Goal: Find specific page/section: Find specific page/section

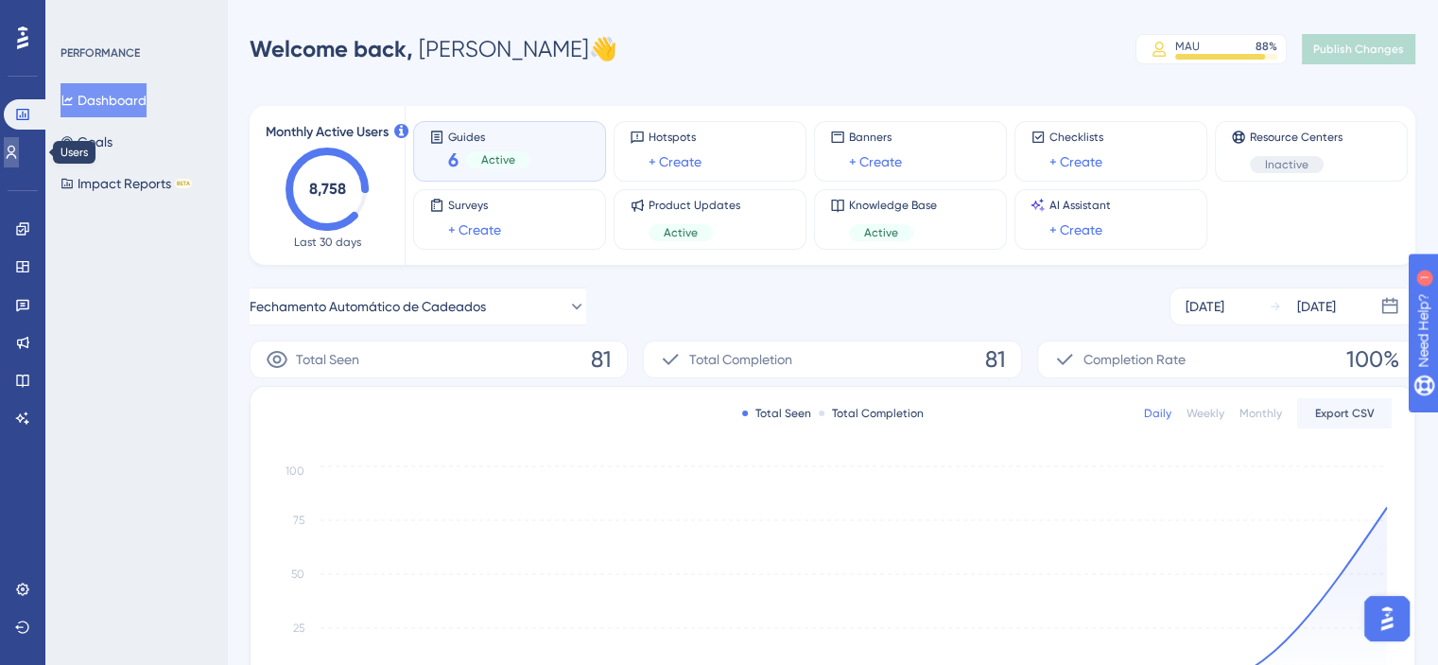
click at [19, 151] on icon at bounding box center [11, 152] width 15 height 15
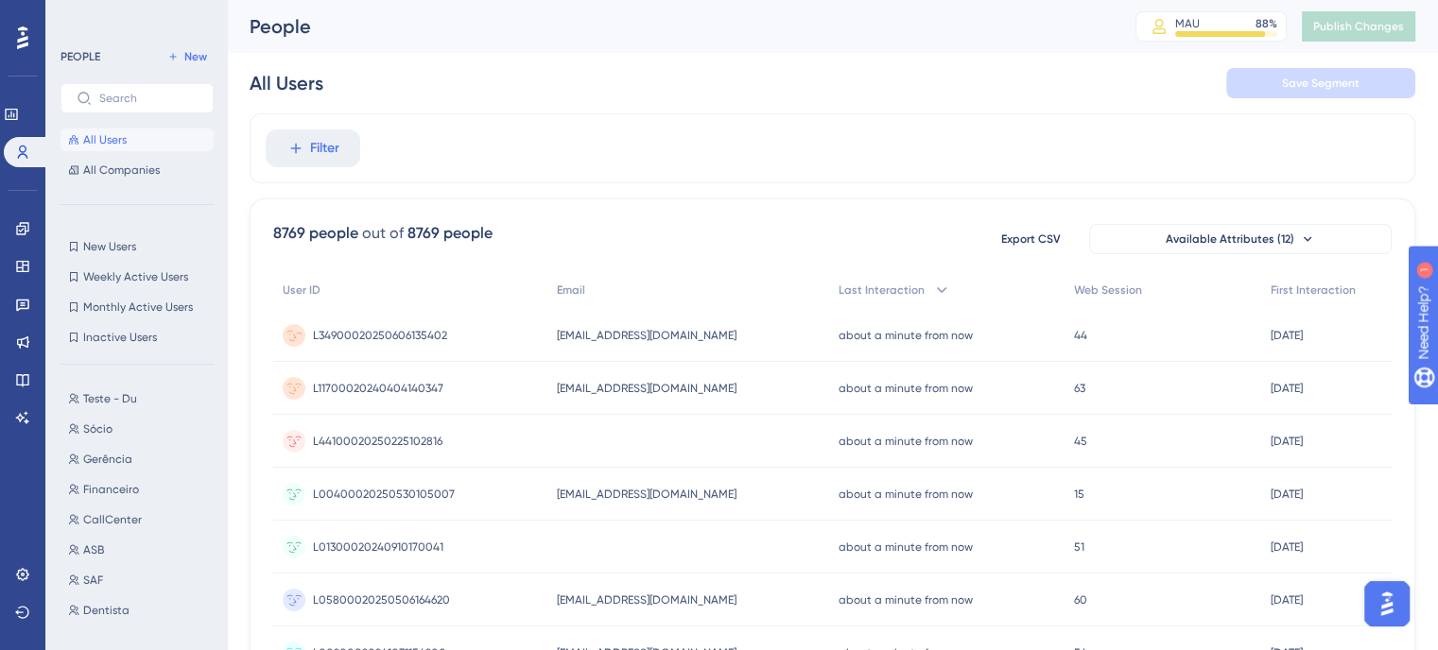
click at [397, 337] on span "L34900020250606135402" at bounding box center [380, 335] width 134 height 15
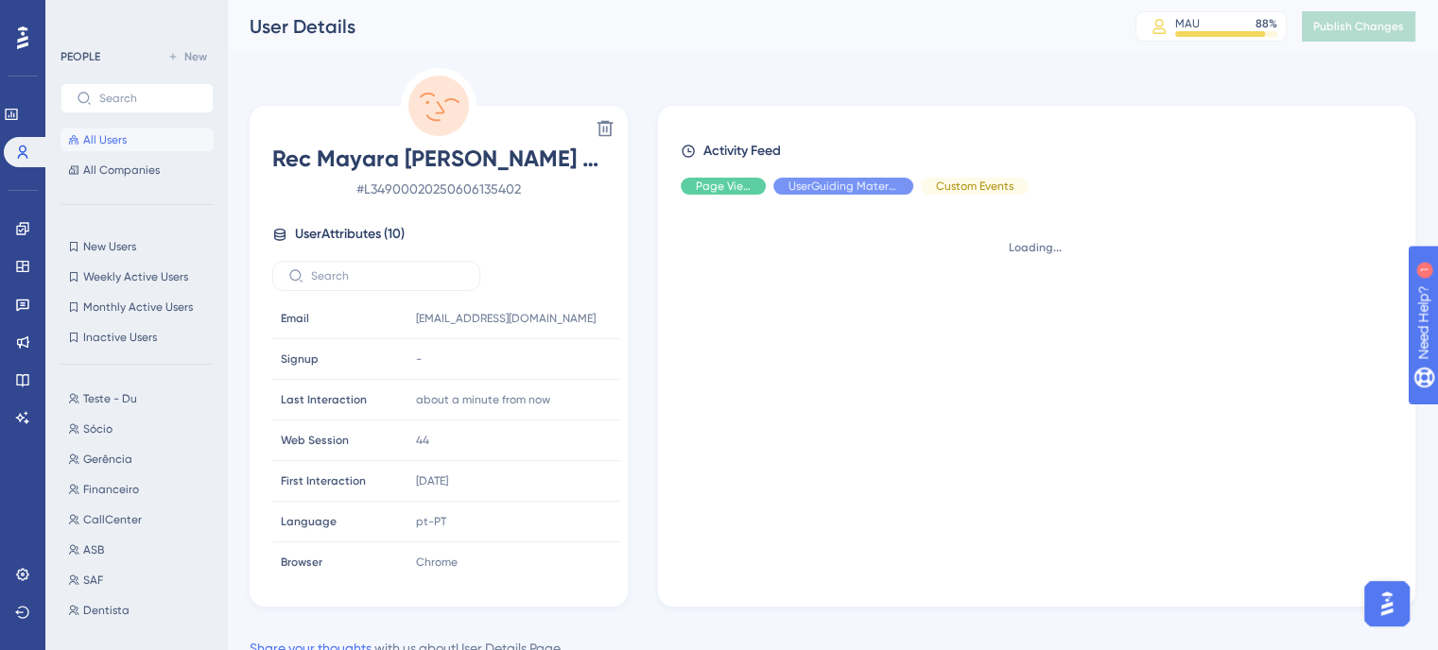
click at [482, 193] on span "# L34900020250606135402" at bounding box center [438, 189] width 333 height 23
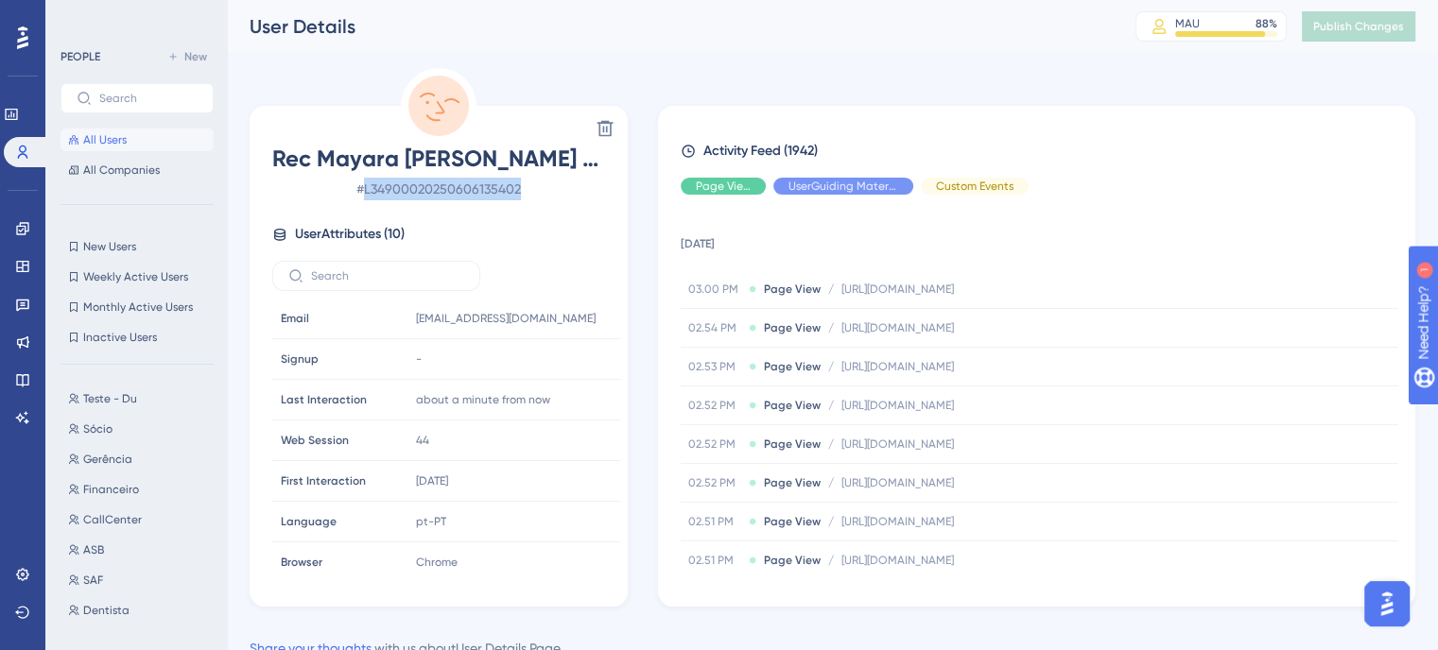
copy span "L34900020250606135402"
click at [19, 117] on icon at bounding box center [11, 114] width 15 height 15
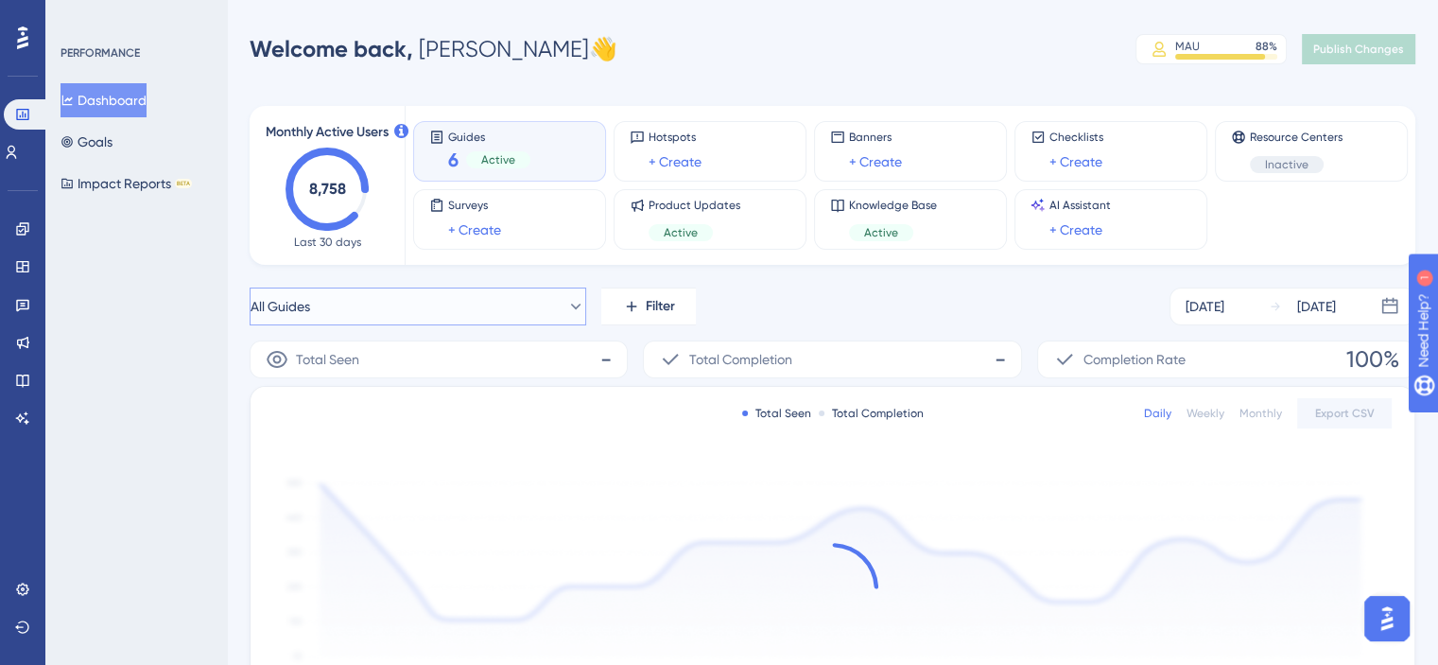
click at [500, 299] on button "All Guides" at bounding box center [418, 306] width 337 height 38
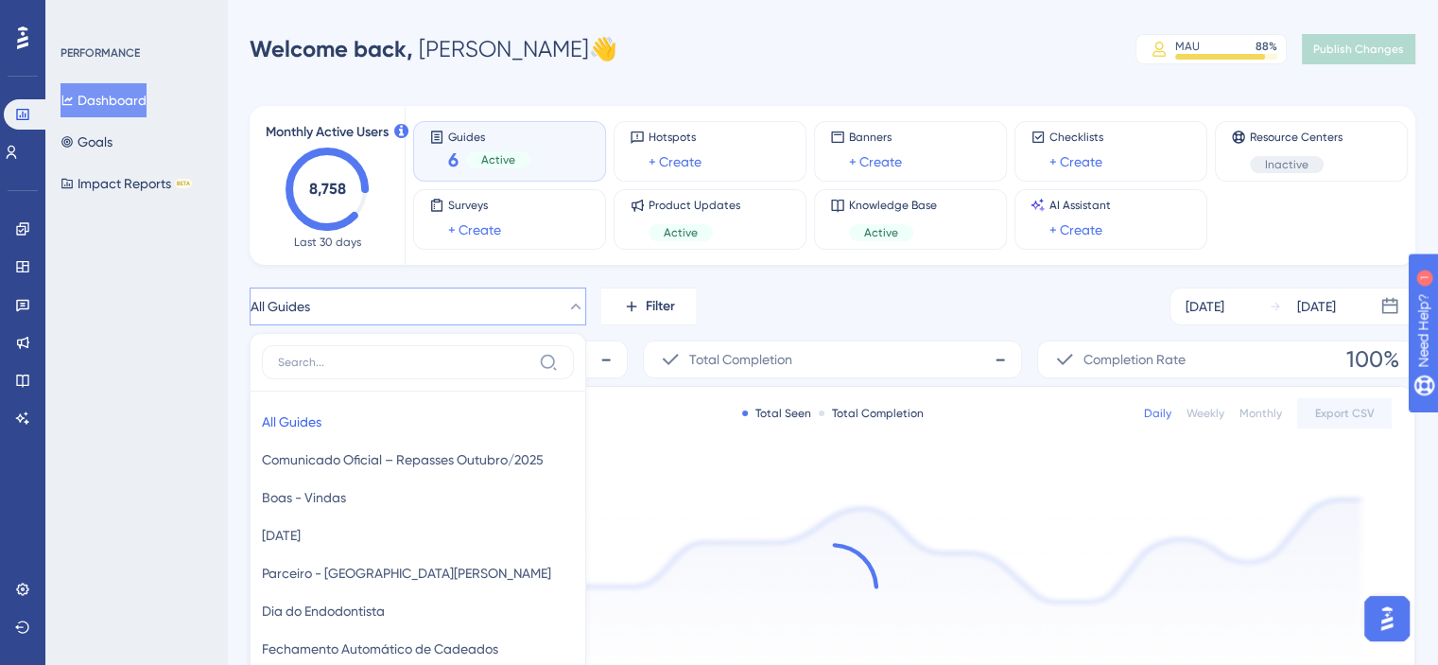
scroll to position [182, 0]
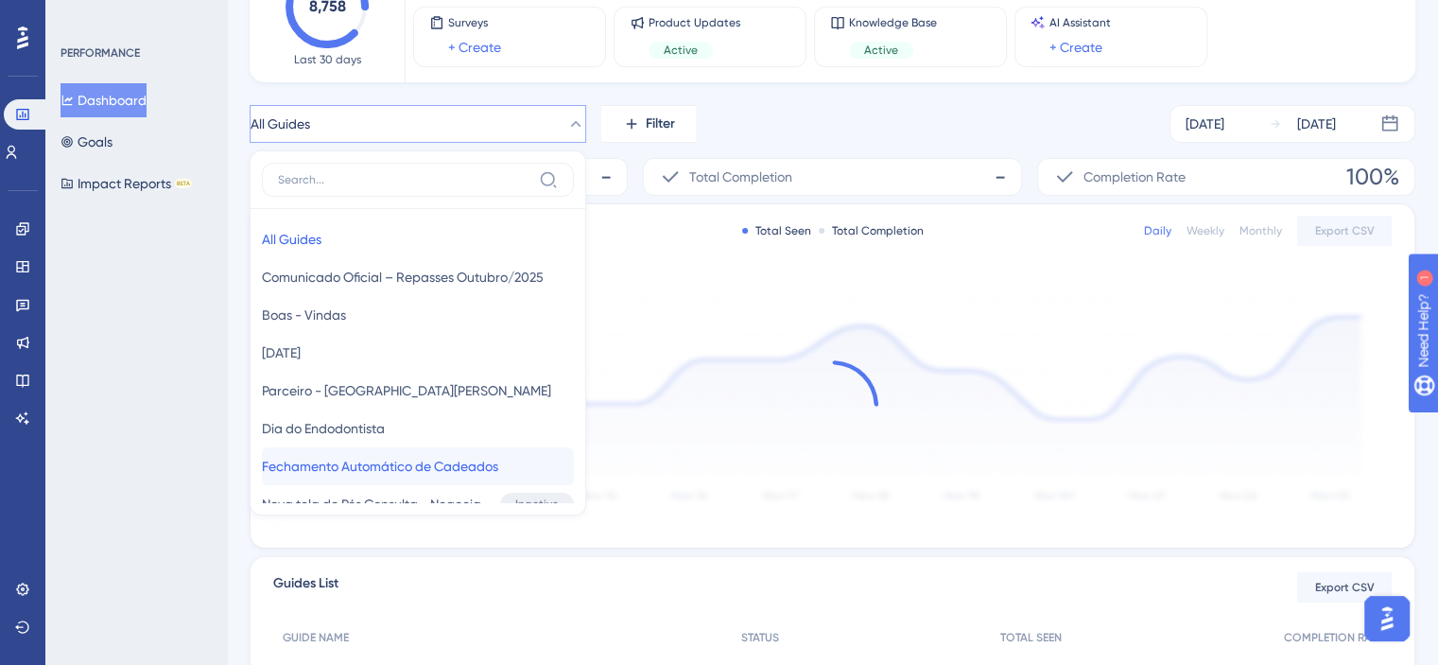
click at [427, 460] on span "Fechamento Automático de Cadeados" at bounding box center [380, 466] width 236 height 23
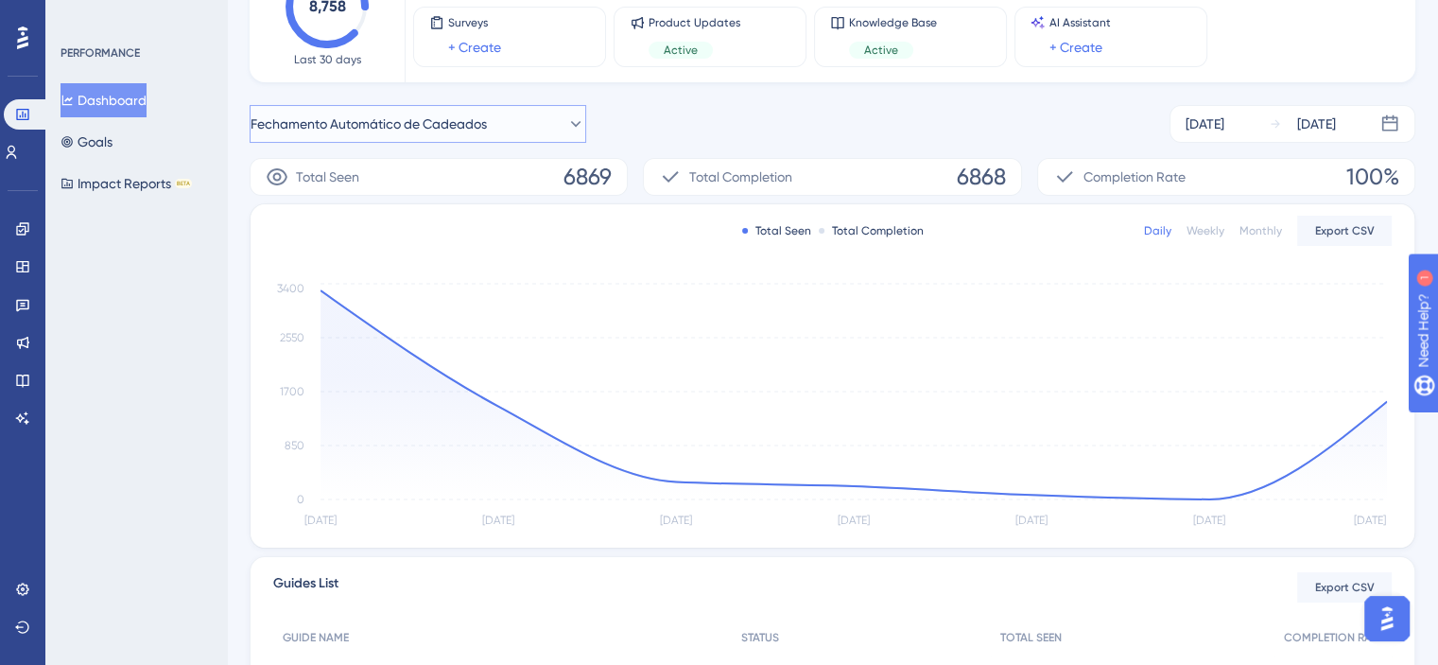
click at [524, 134] on button "Fechamento Automático de Cadeados" at bounding box center [418, 124] width 337 height 38
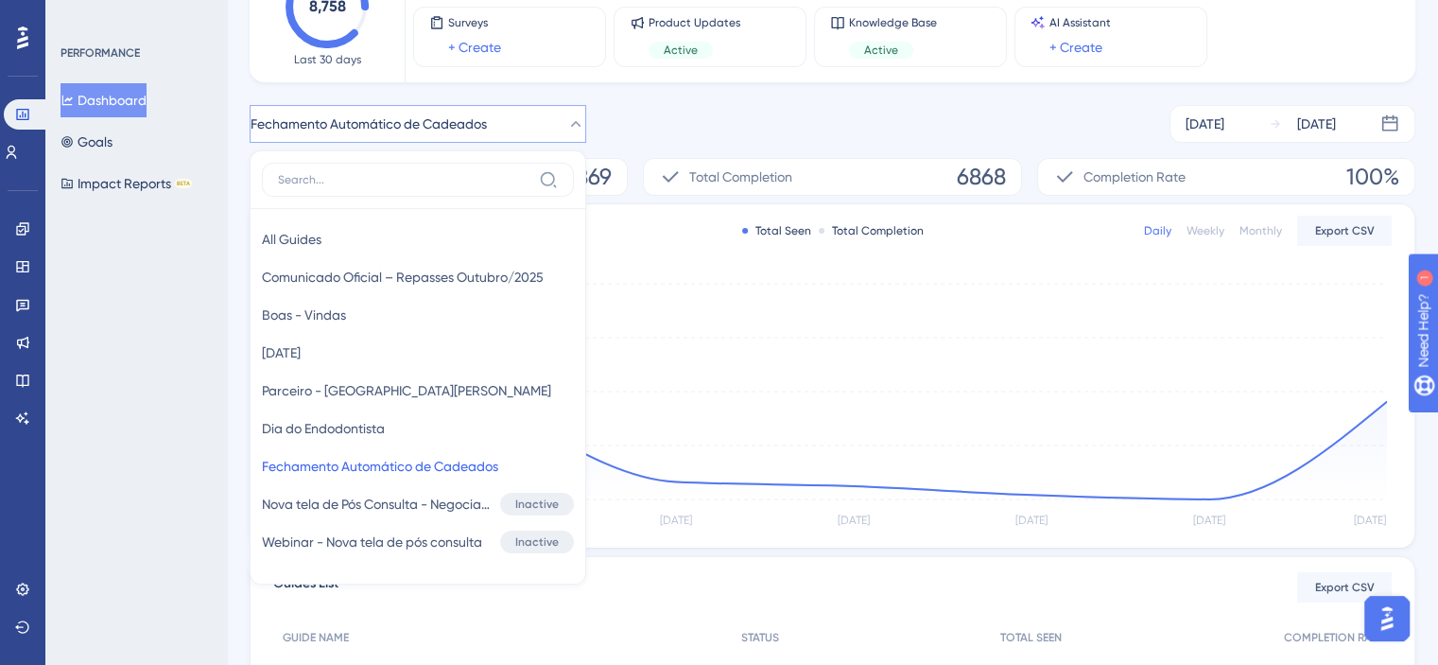
scroll to position [216, 0]
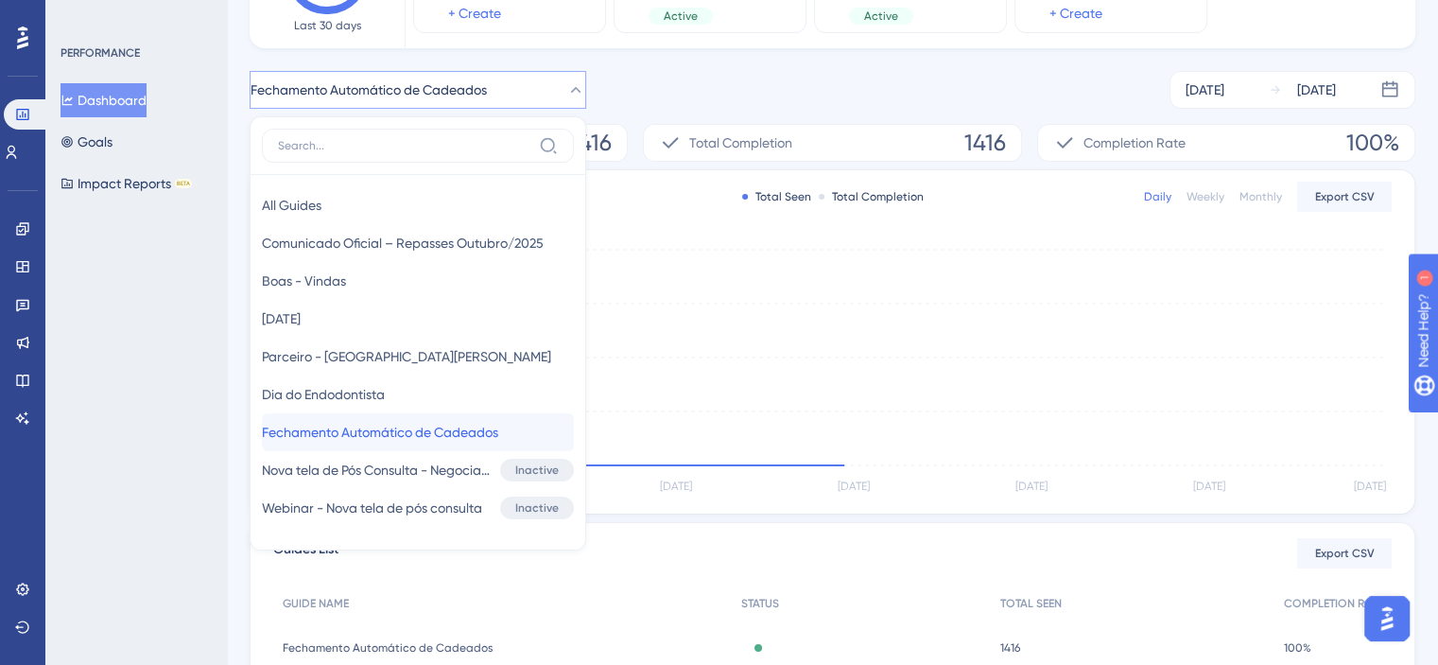
click at [381, 424] on span "Fechamento Automático de Cadeados" at bounding box center [380, 432] width 236 height 23
